Goal: Task Accomplishment & Management: Manage account settings

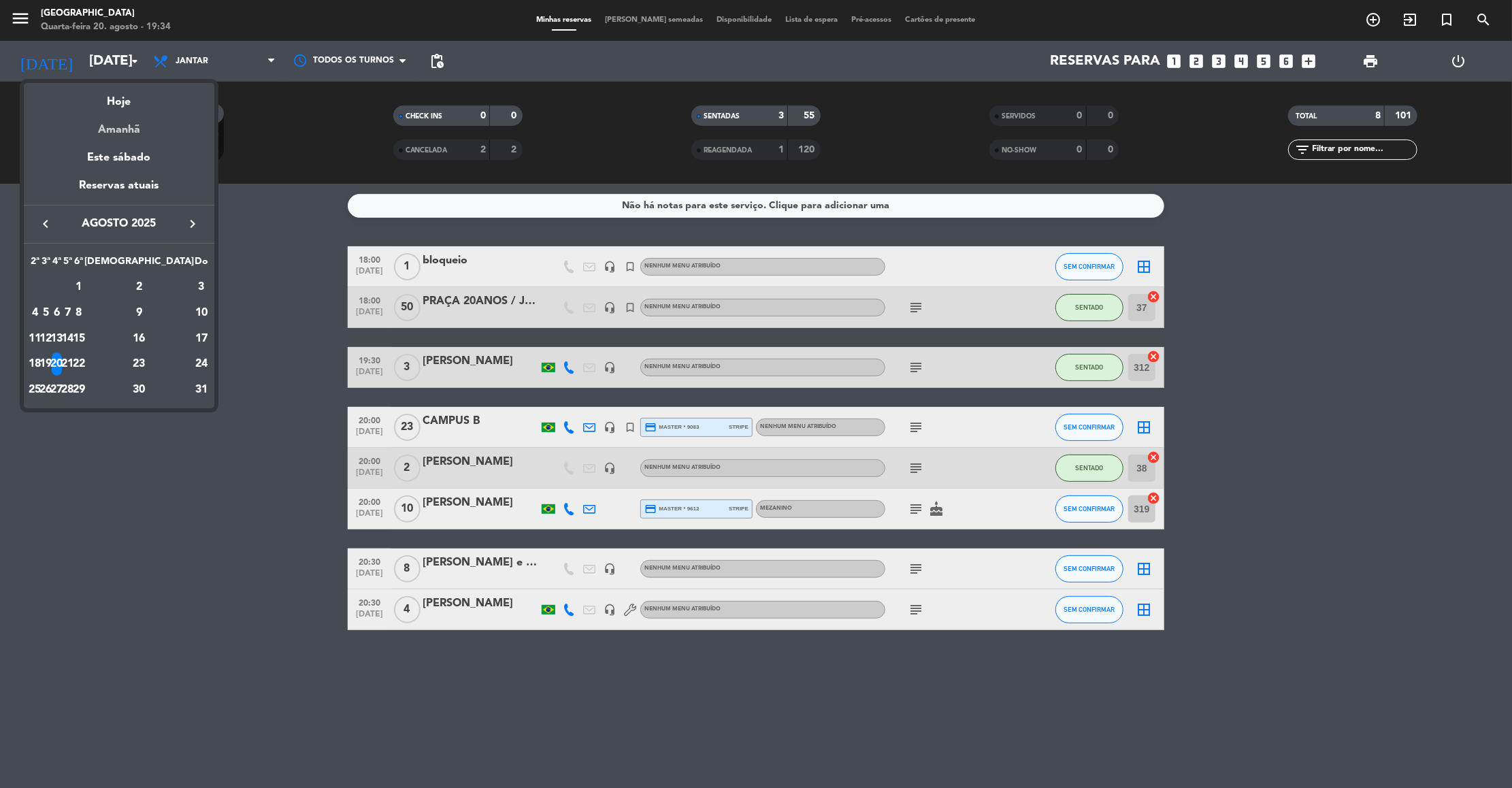
click at [118, 128] on div "Amanhã" at bounding box center [119, 125] width 191 height 28
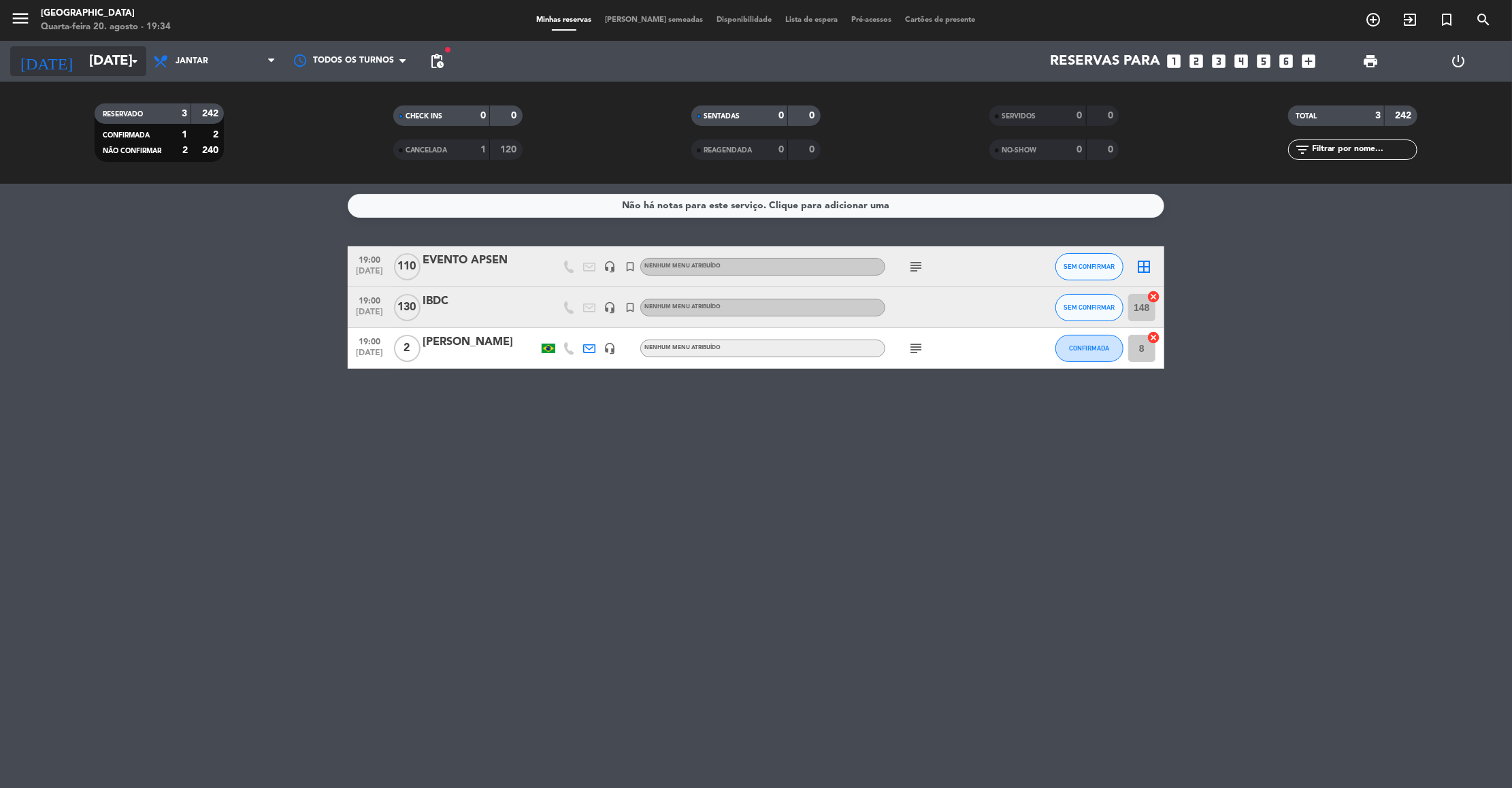
click at [124, 61] on input "[DATE]" at bounding box center [170, 61] width 177 height 30
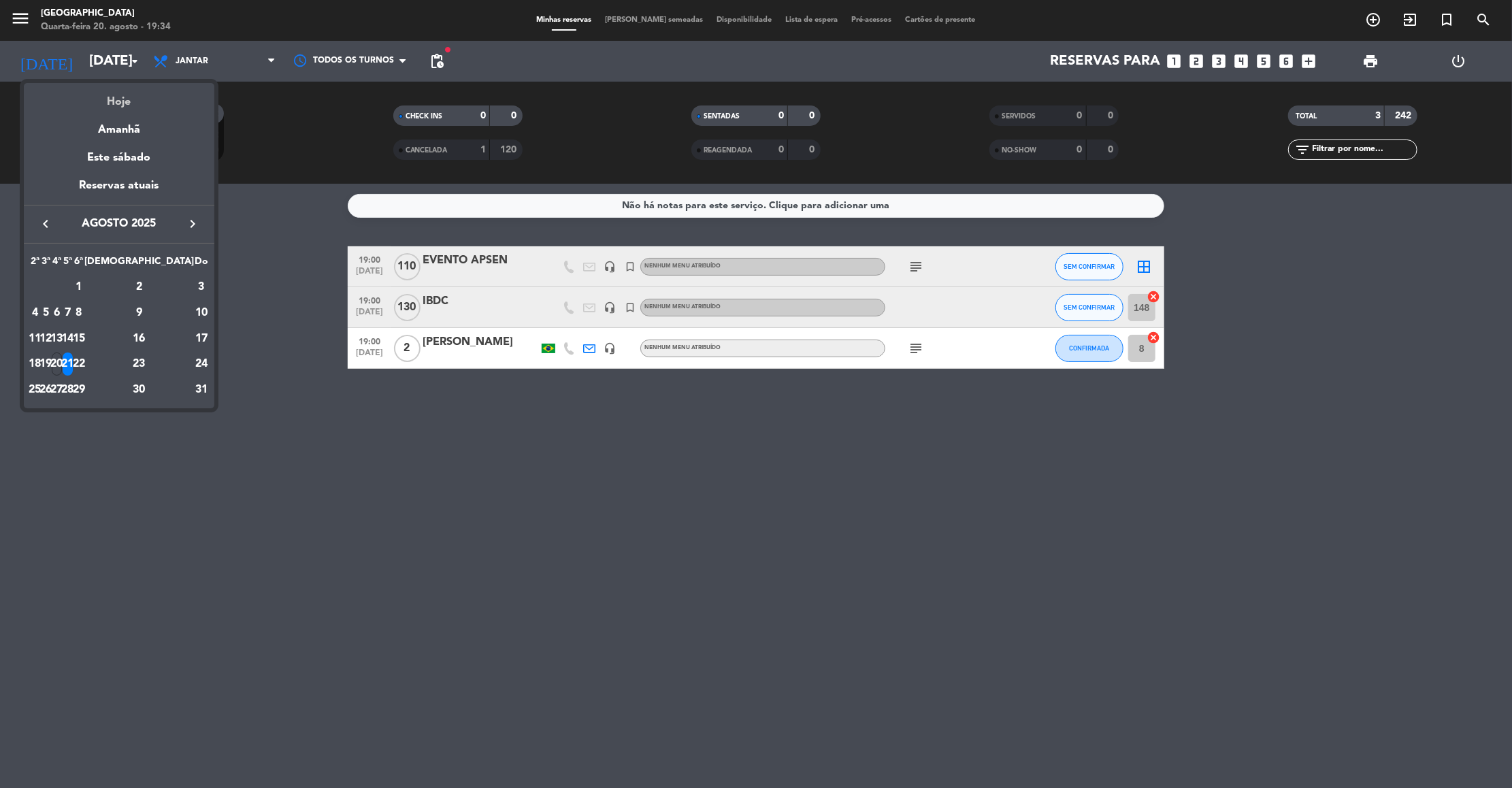
click at [110, 97] on div "Hoje" at bounding box center [119, 97] width 191 height 28
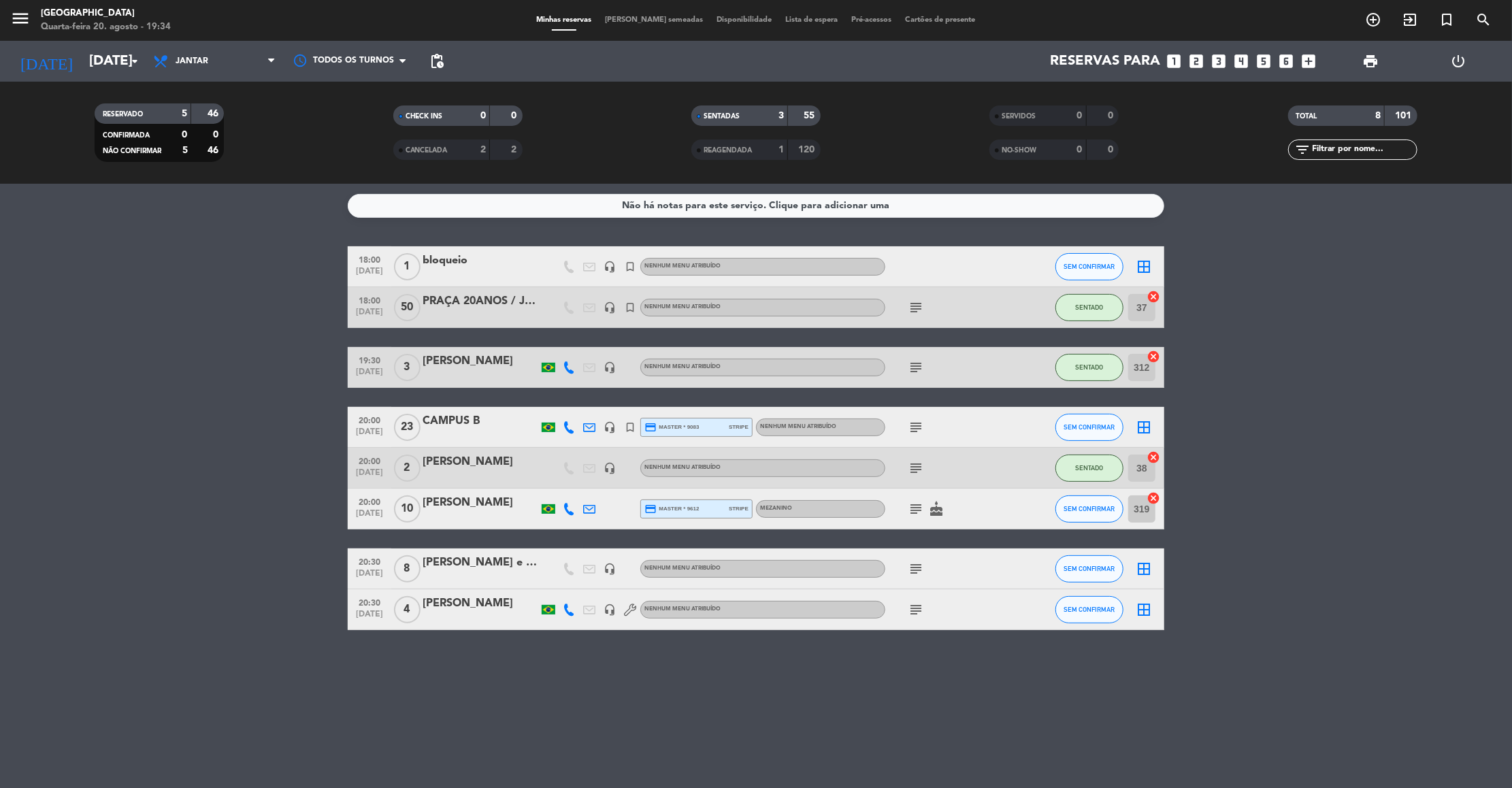
click at [913, 514] on icon "subject" at bounding box center [916, 509] width 16 height 16
click at [912, 607] on icon "subject" at bounding box center [916, 610] width 16 height 16
click at [998, 542] on div "18:00 [DATE] 1 bloqueio headset_mic turned_in_not Nenhum menu atribuído SEM CON…" at bounding box center [756, 438] width 816 height 384
click at [135, 67] on icon "arrow_drop_down" at bounding box center [135, 62] width 16 height 16
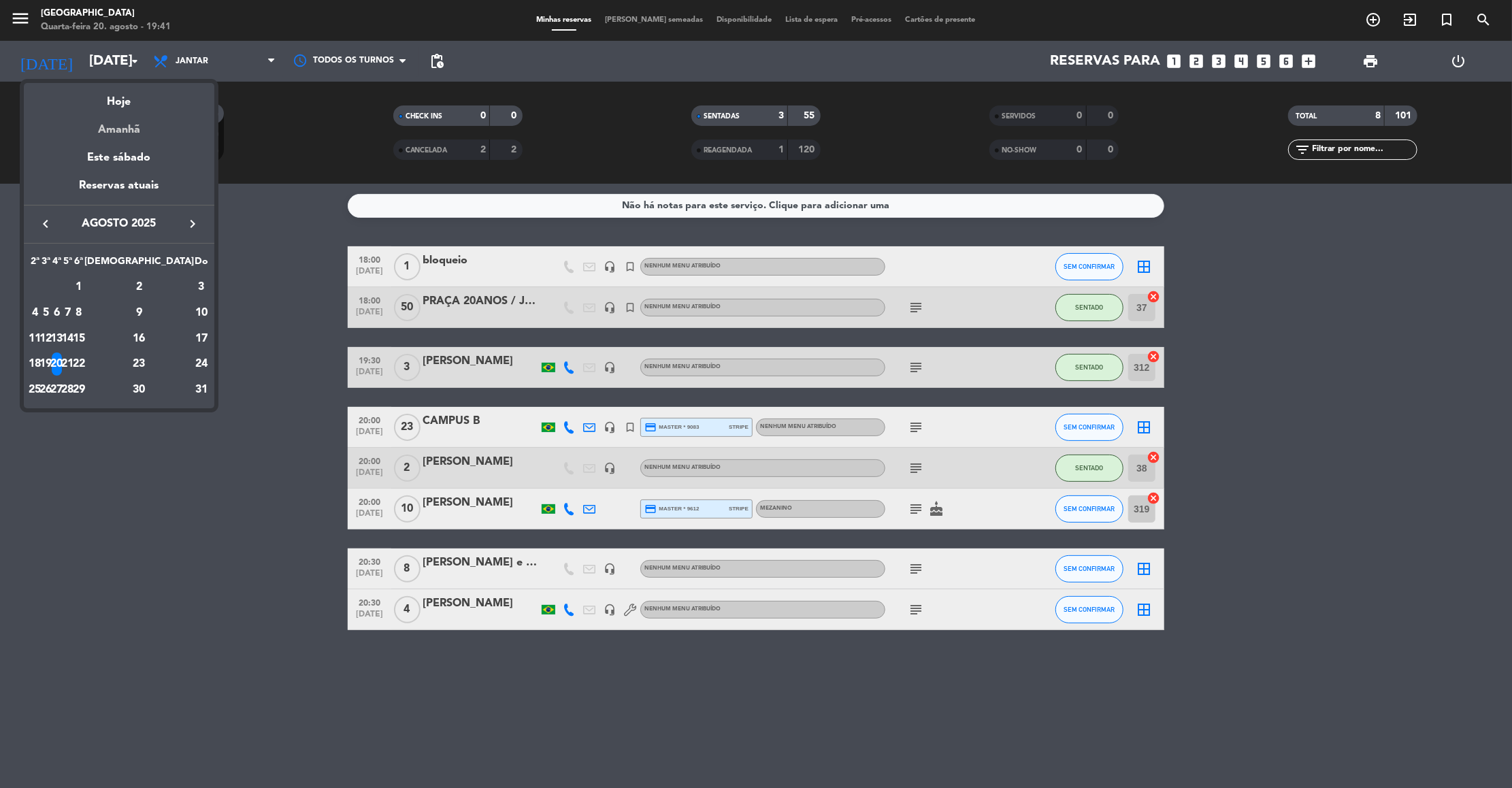
click at [128, 134] on div "Amanhã" at bounding box center [119, 125] width 191 height 28
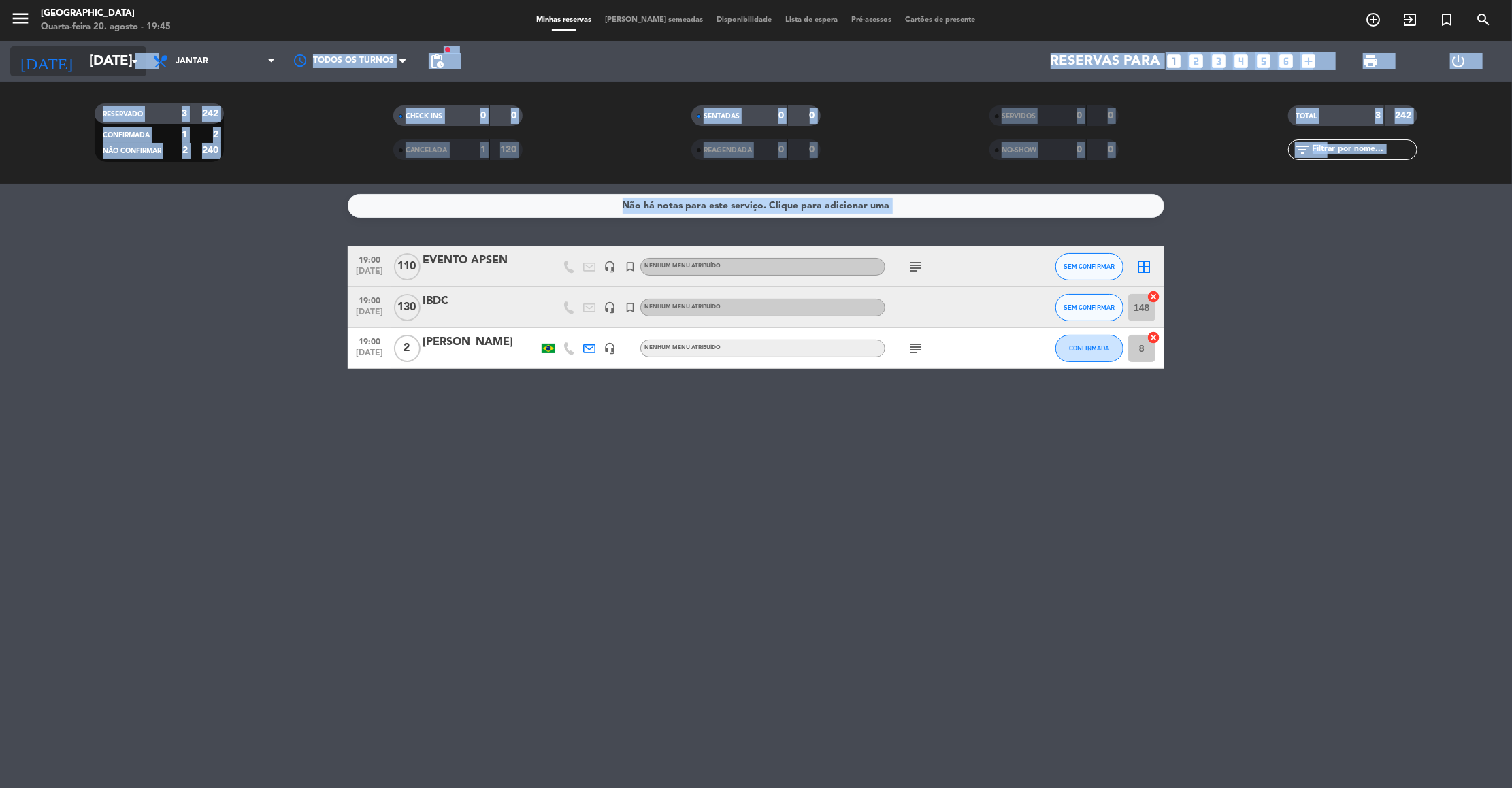
drag, startPoint x: 564, startPoint y: 223, endPoint x: 131, endPoint y: 67, distance: 460.2
click at [131, 67] on ng-component "menu [GEOGRAPHIC_DATA] Quarta-feira 20. agosto - 19:45 Minhas reservas Mesas se…" at bounding box center [756, 394] width 1512 height 788
click at [131, 67] on icon "arrow_drop_down" at bounding box center [135, 62] width 16 height 16
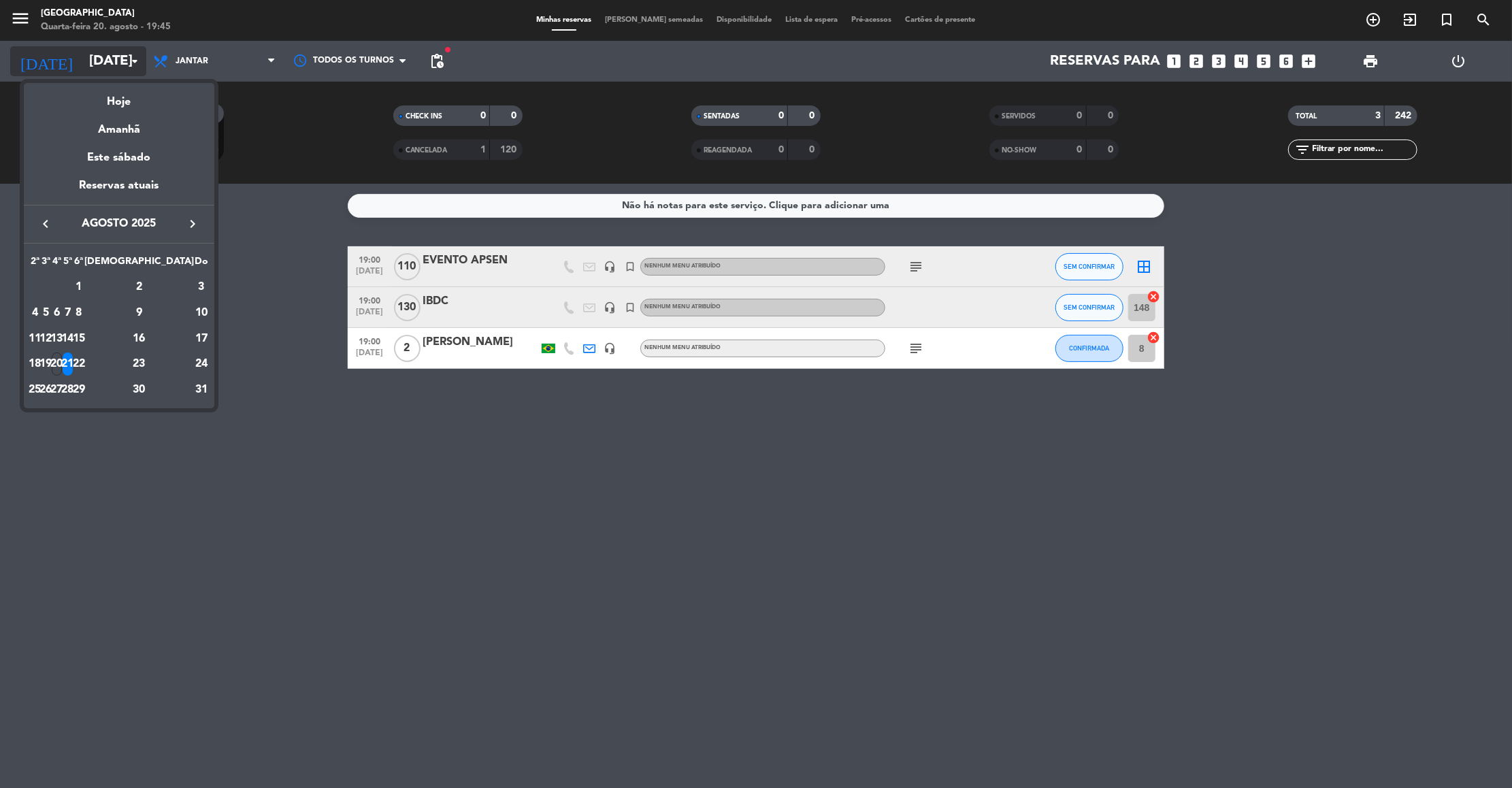
click at [131, 67] on div at bounding box center [756, 394] width 1512 height 788
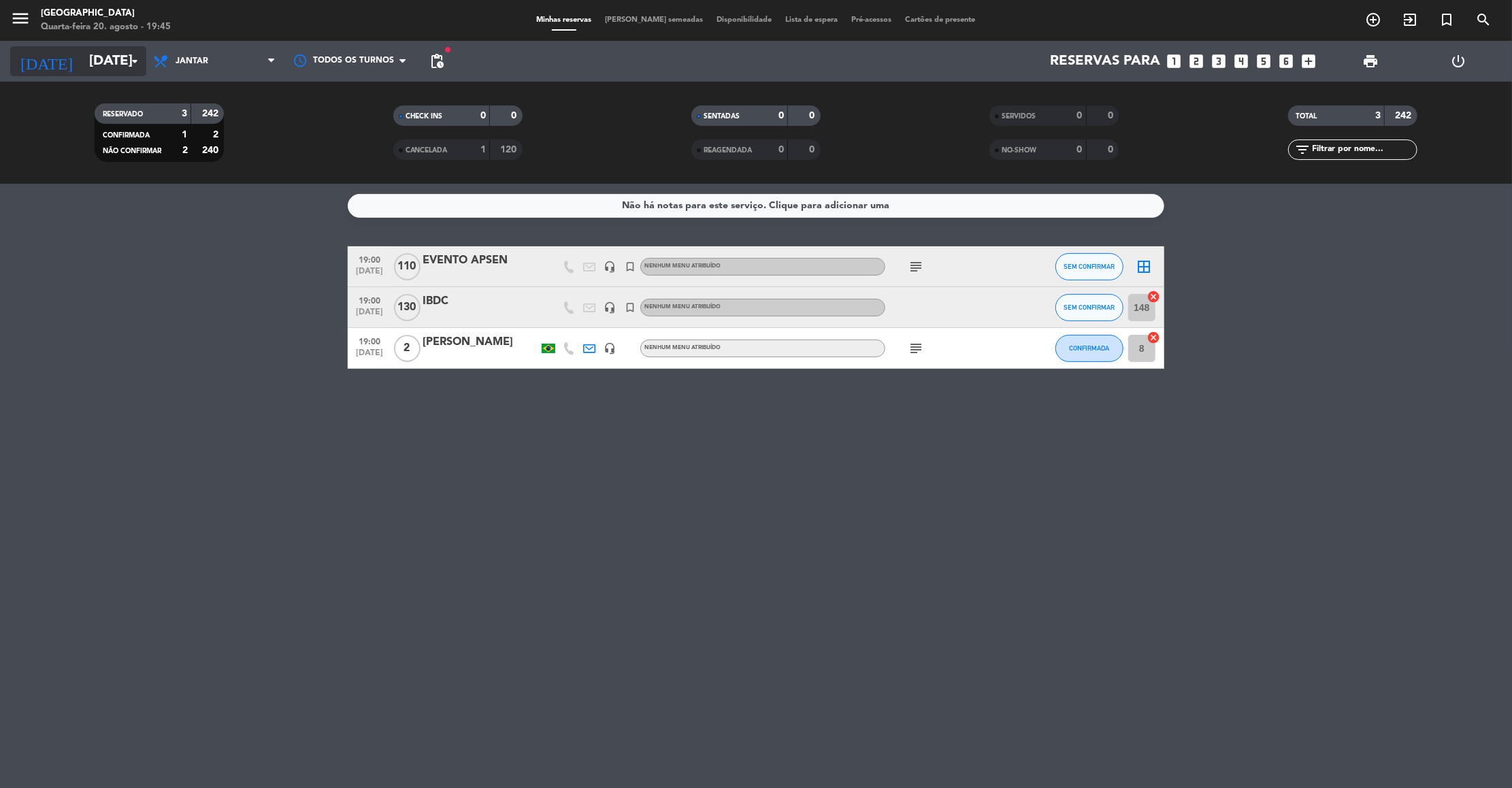
click at [131, 67] on icon "arrow_drop_down" at bounding box center [135, 62] width 16 height 16
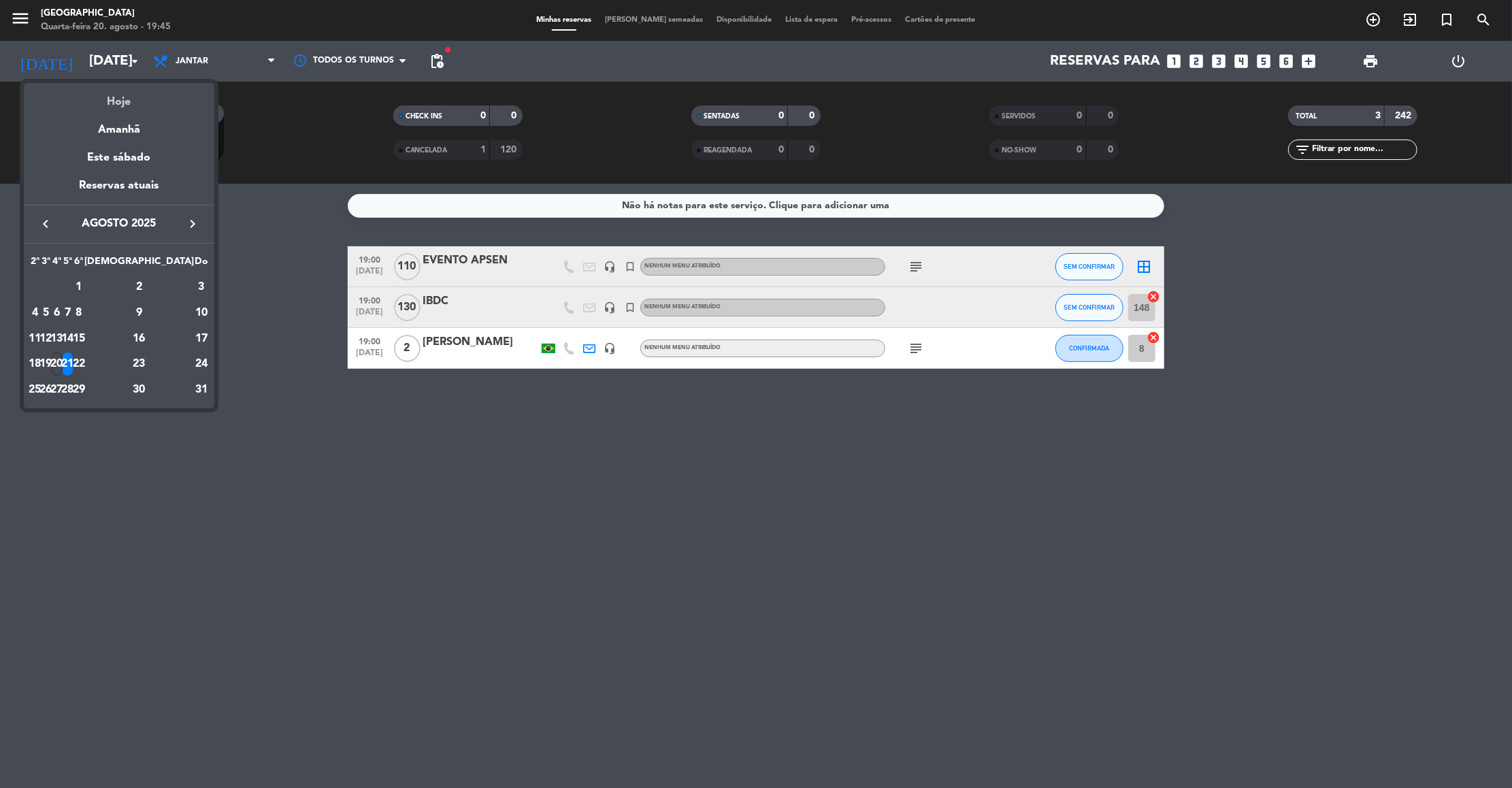
click at [130, 104] on div "Hoje" at bounding box center [119, 97] width 191 height 28
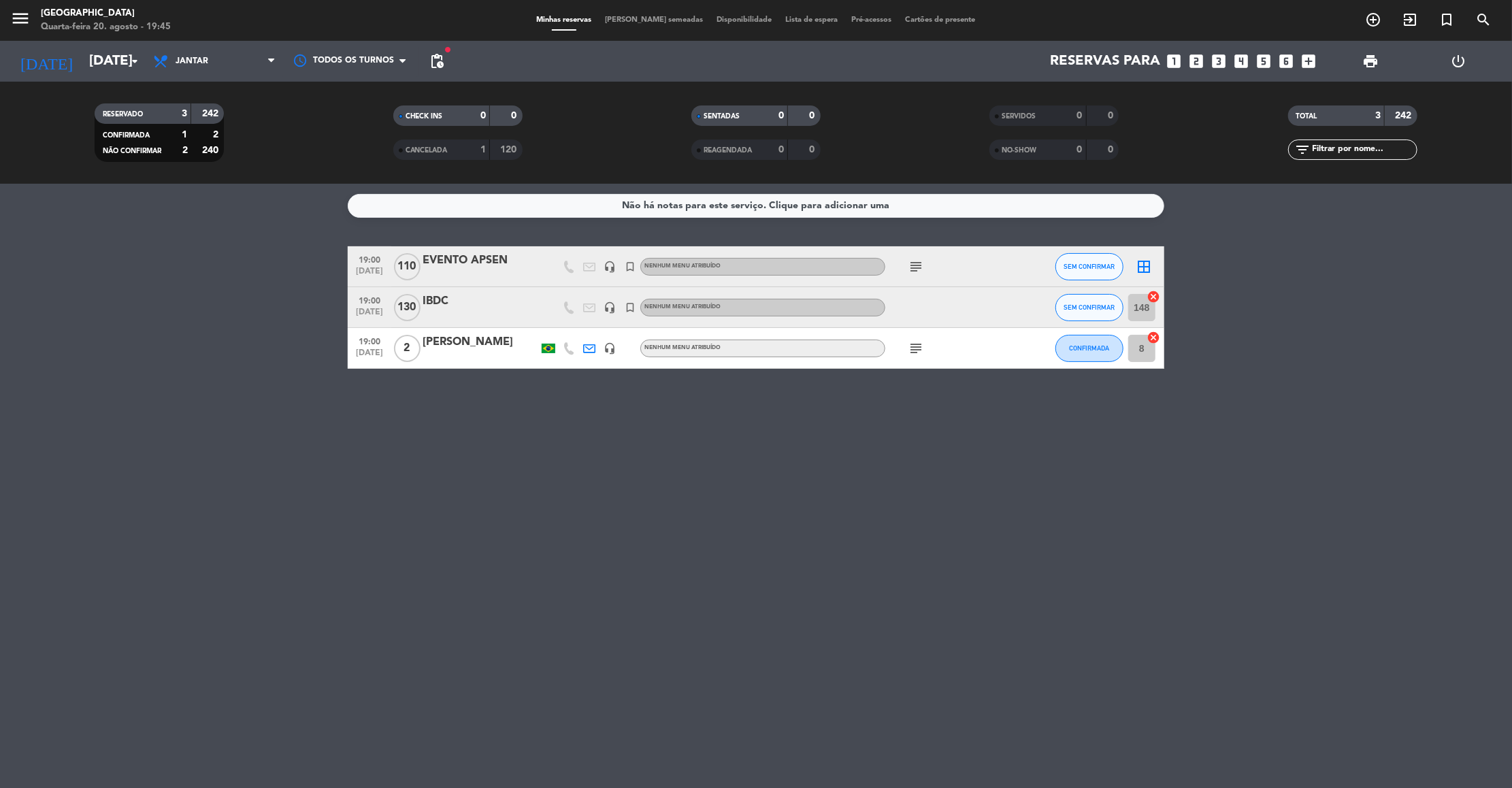
type input "[DATE]"
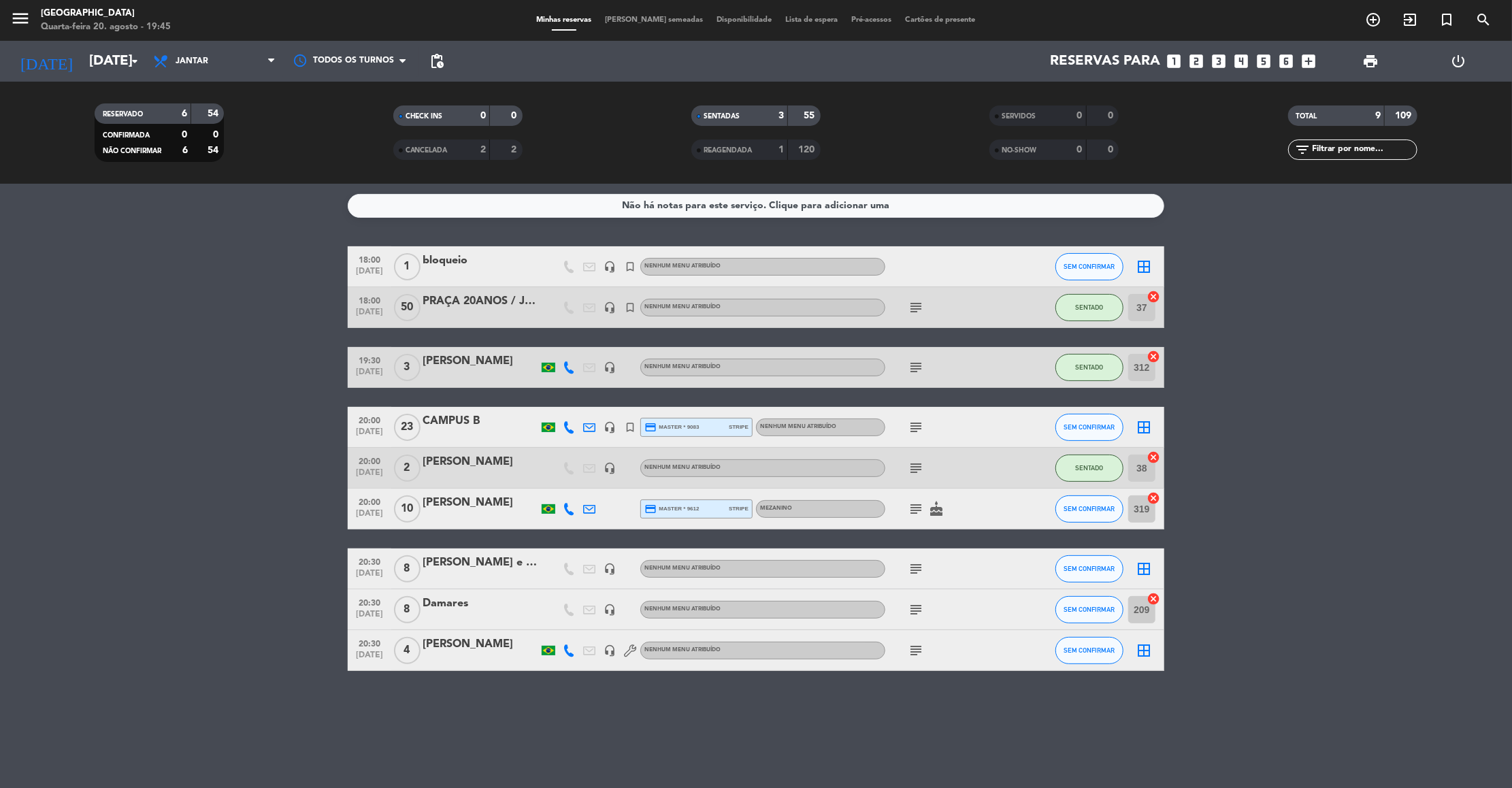
click at [918, 507] on icon "subject" at bounding box center [916, 509] width 16 height 16
click at [1063, 616] on button "SEM CONFIRMAR" at bounding box center [1089, 610] width 68 height 27
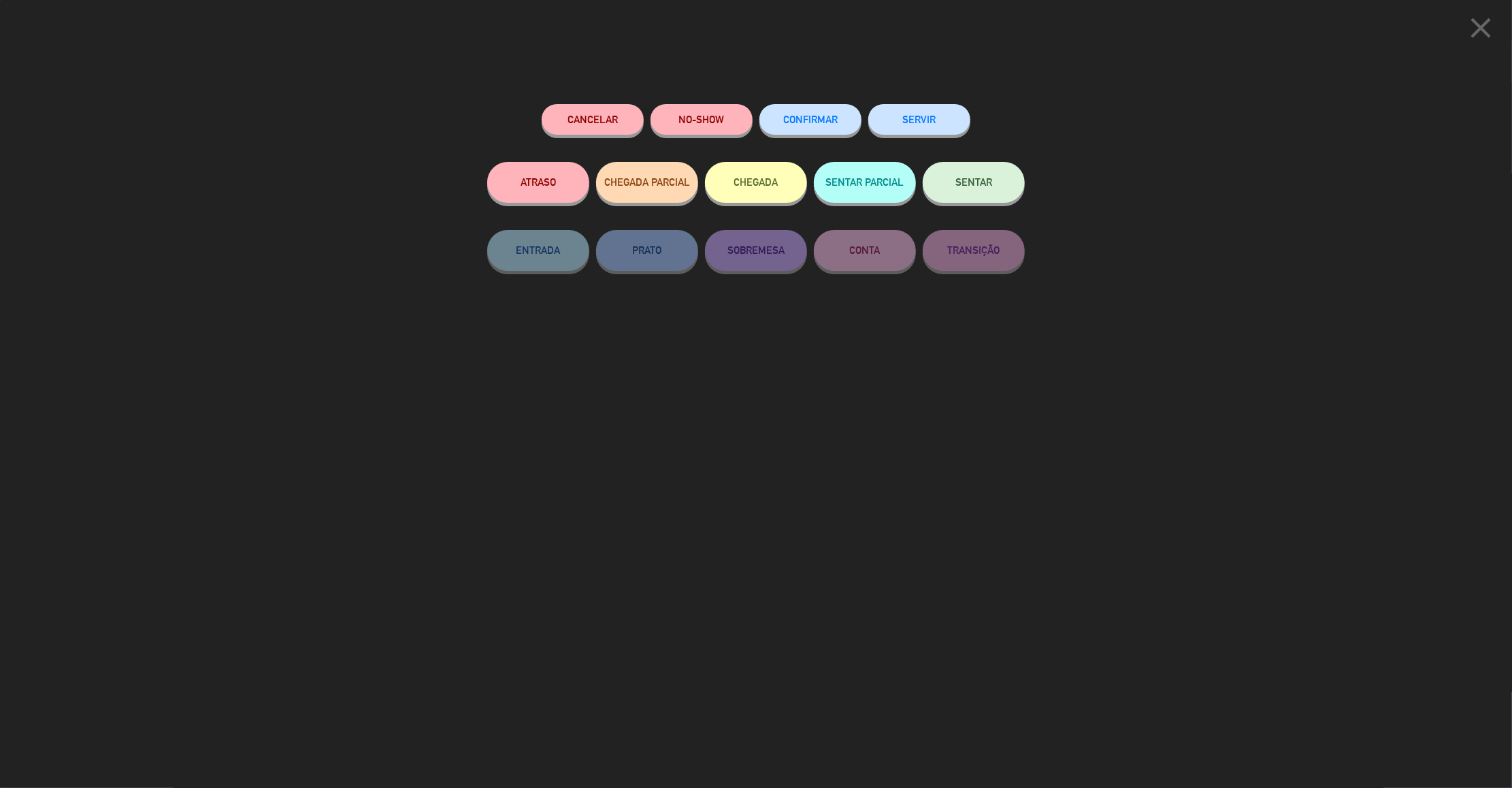
click at [993, 180] on button "SENTAR" at bounding box center [973, 183] width 102 height 41
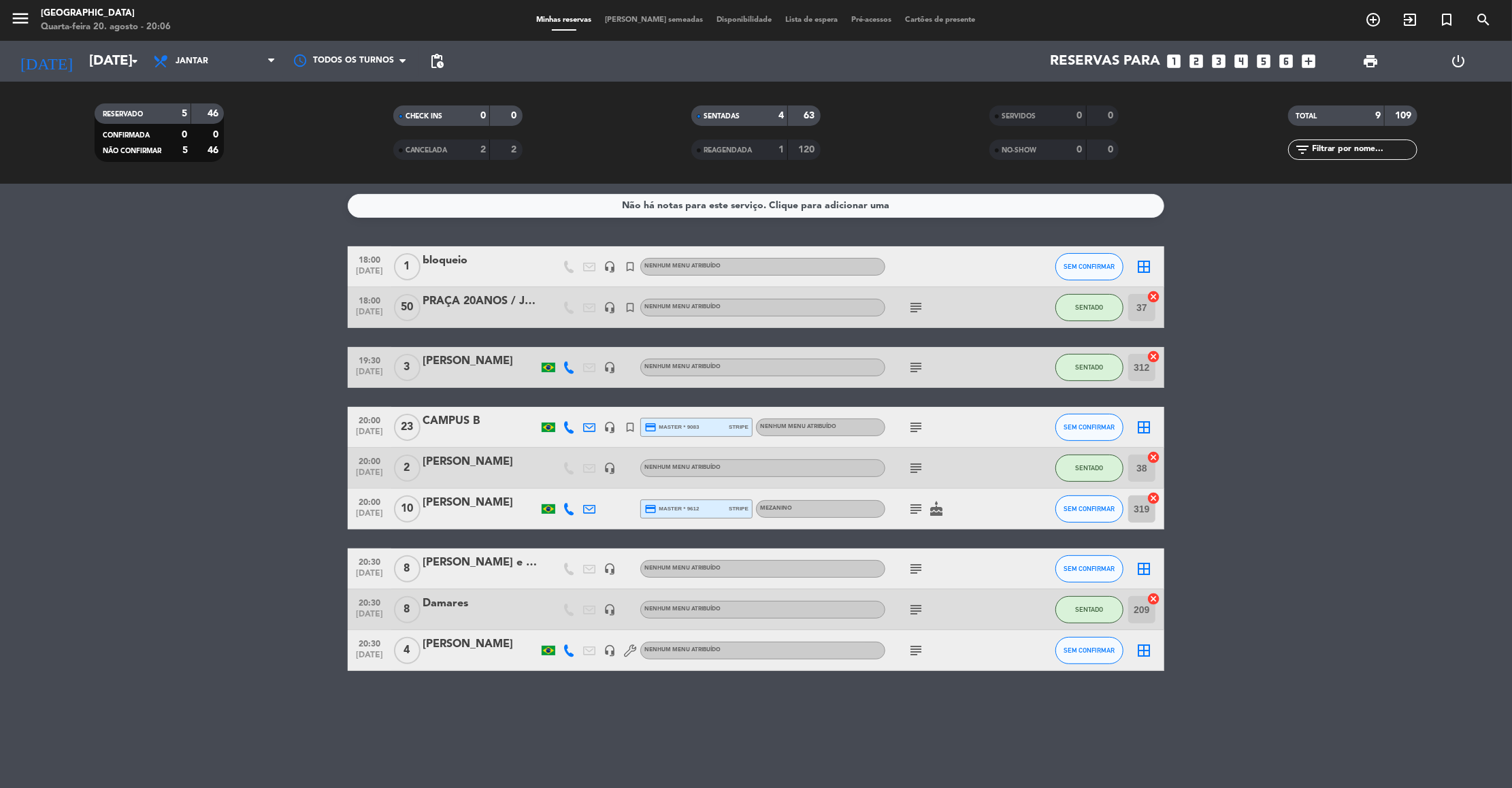
click at [566, 508] on icon at bounding box center [568, 509] width 12 height 12
click at [912, 510] on icon "subject" at bounding box center [916, 509] width 16 height 16
click at [988, 507] on div "subject 110// extrerno | Gostaria de alterar para a parte externa caso libere l…" at bounding box center [946, 508] width 123 height 40
click at [566, 501] on div at bounding box center [568, 508] width 21 height 40
click at [566, 506] on icon at bounding box center [568, 509] width 12 height 12
